Goal: Task Accomplishment & Management: Manage account settings

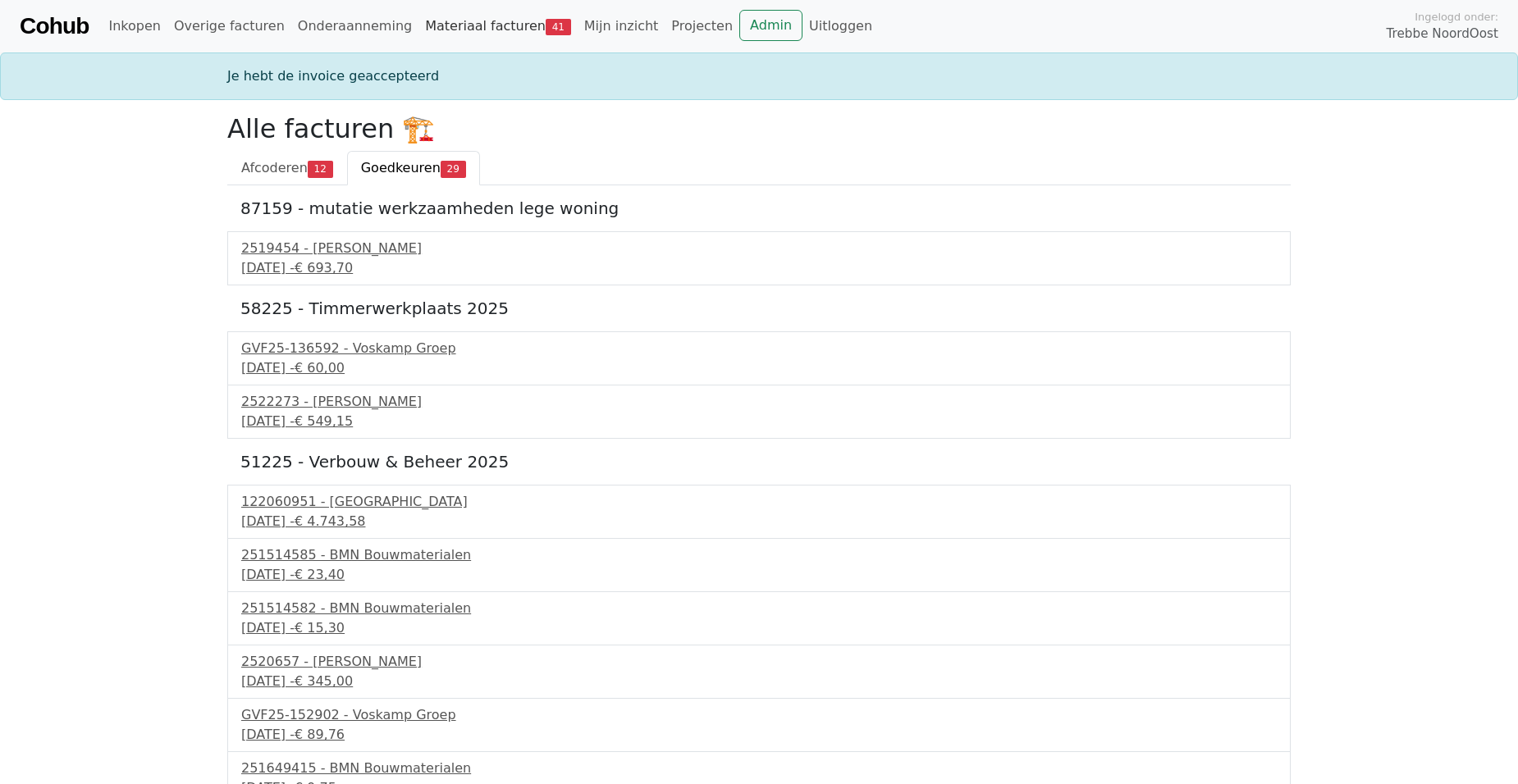
click at [453, 32] on link "Materiaal facturen 41" at bounding box center [498, 26] width 159 height 33
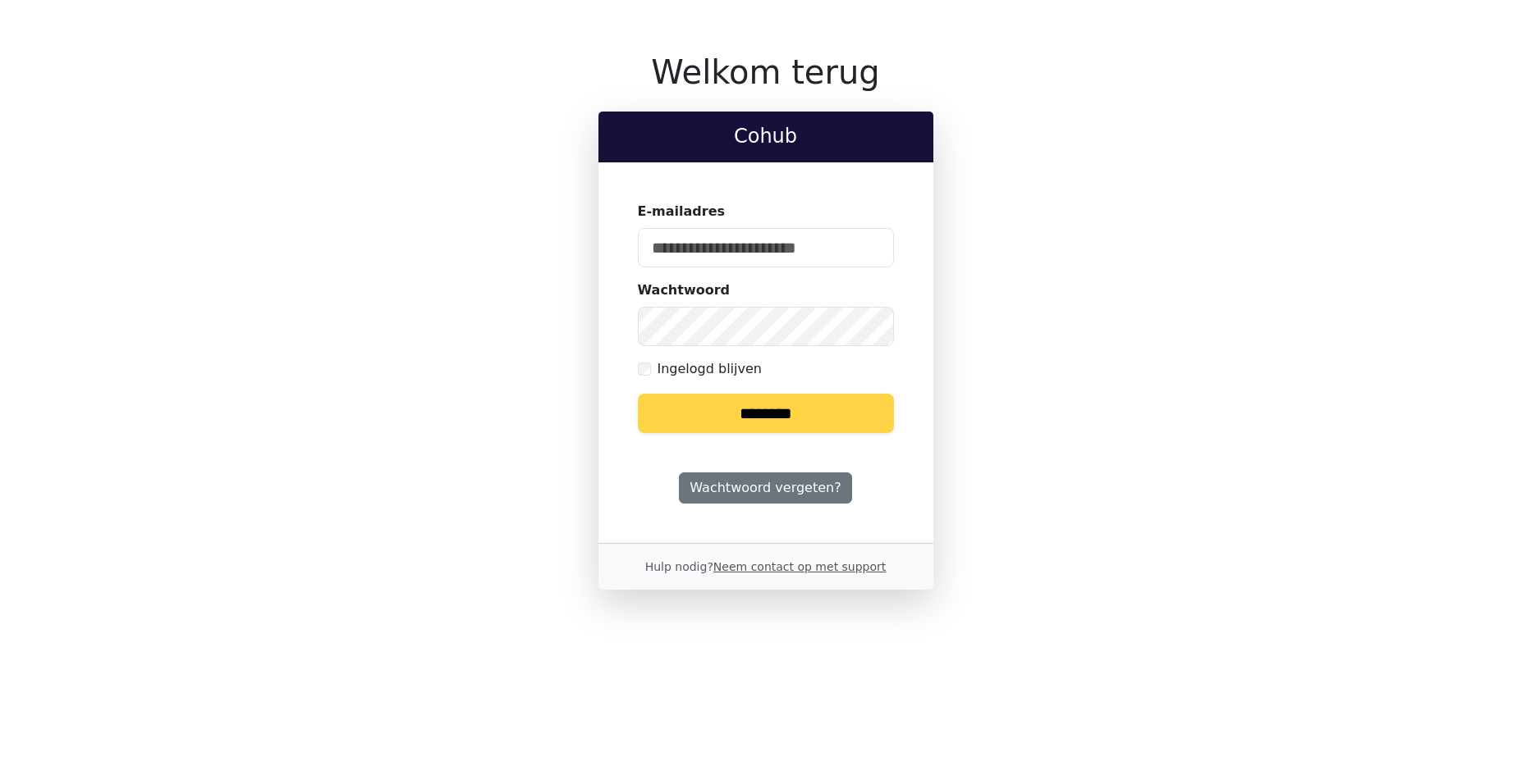
type input "**********"
click at [702, 408] on input "********" at bounding box center [765, 413] width 256 height 40
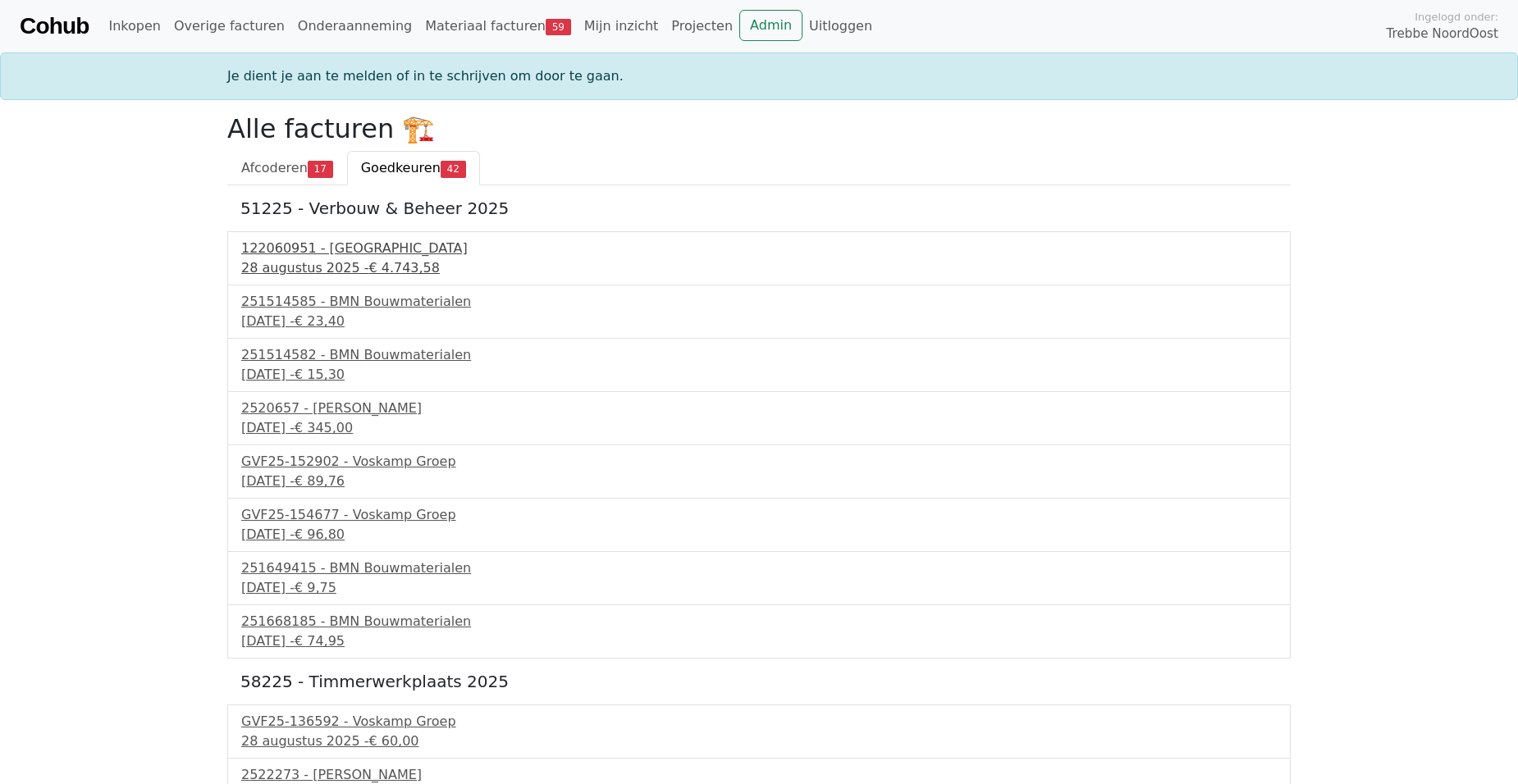
click at [322, 261] on div "28 augustus 2025 - € 4.743,58" at bounding box center [759, 268] width 1036 height 19
